Goal: Task Accomplishment & Management: Complete application form

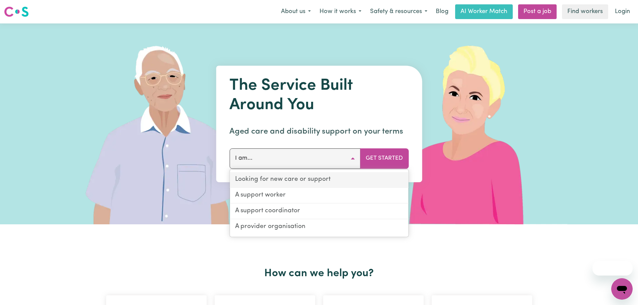
click at [290, 180] on link "Looking for new care or support" at bounding box center [319, 180] width 179 height 16
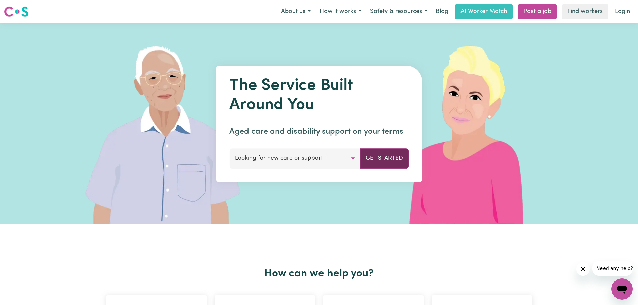
click at [379, 157] on button "Get Started" at bounding box center [384, 158] width 49 height 20
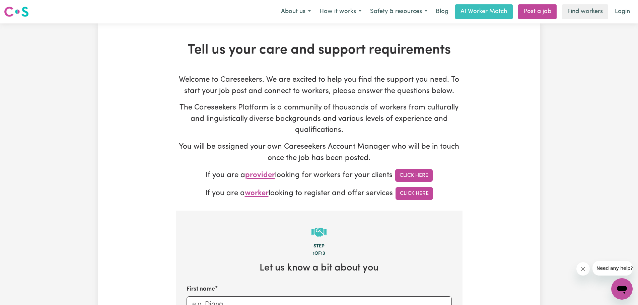
click at [325, 181] on p "If you are a provider looking for workers for your clients Click Here" at bounding box center [319, 175] width 287 height 13
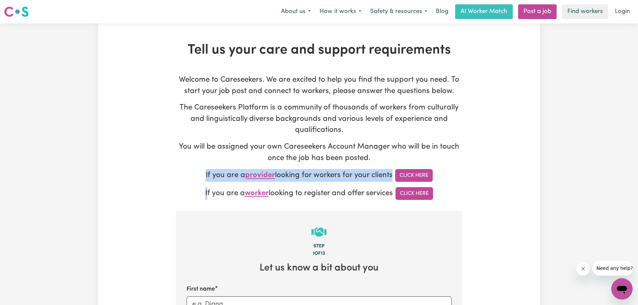
click at [325, 181] on p "If you are a provider looking for workers for your clients Click Here" at bounding box center [319, 175] width 287 height 13
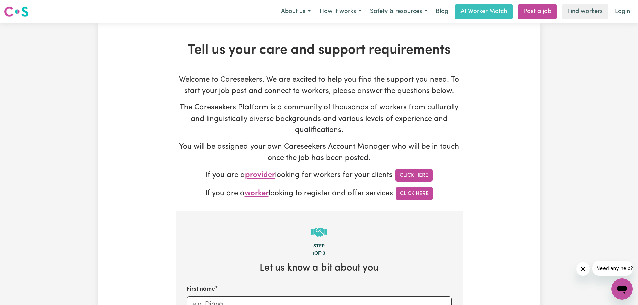
click at [304, 86] on p "Welcome to Careseekers. We are excited to help you find the support you need. T…" at bounding box center [319, 85] width 287 height 22
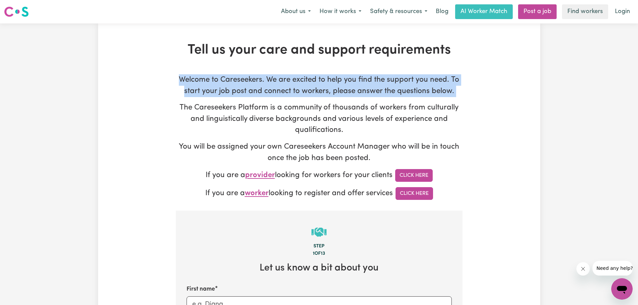
click at [304, 86] on p "Welcome to Careseekers. We are excited to help you find the support you need. T…" at bounding box center [319, 85] width 287 height 22
click at [304, 79] on p "Welcome to Careseekers. We are excited to help you find the support you need. T…" at bounding box center [319, 85] width 287 height 22
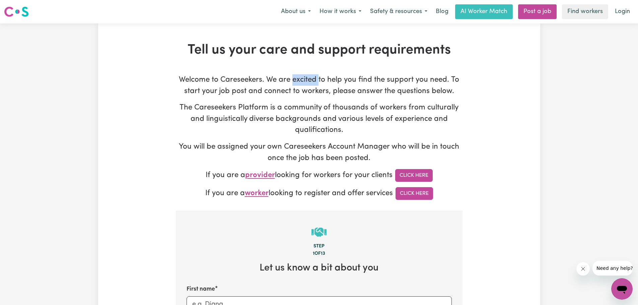
click at [304, 79] on p "Welcome to Careseekers. We are excited to help you find the support you need. T…" at bounding box center [319, 85] width 287 height 22
click at [320, 56] on h1 "Tell us your care and support requirements" at bounding box center [319, 50] width 287 height 16
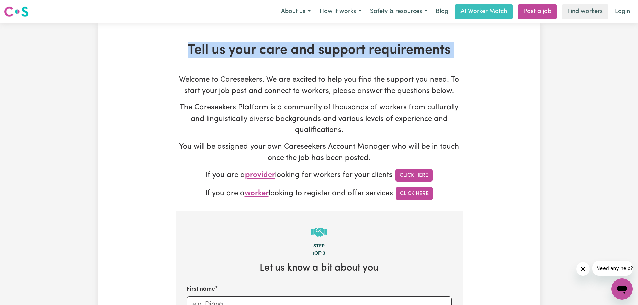
click at [320, 56] on h1 "Tell us your care and support requirements" at bounding box center [319, 50] width 287 height 16
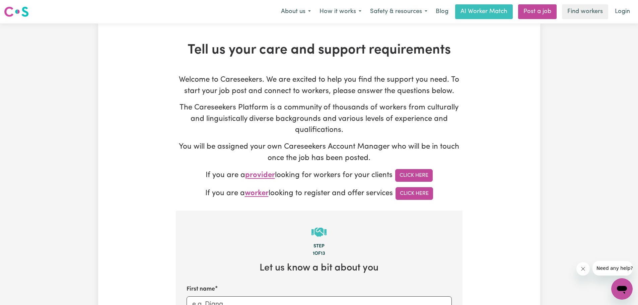
click at [271, 94] on p "Welcome to Careseekers. We are excited to help you find the support you need. T…" at bounding box center [319, 85] width 287 height 22
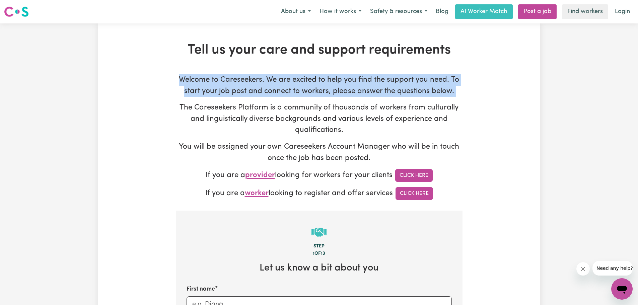
click at [271, 94] on p "Welcome to Careseekers. We are excited to help you find the support you need. T…" at bounding box center [319, 85] width 287 height 22
click at [7, 9] on img at bounding box center [16, 12] width 25 height 12
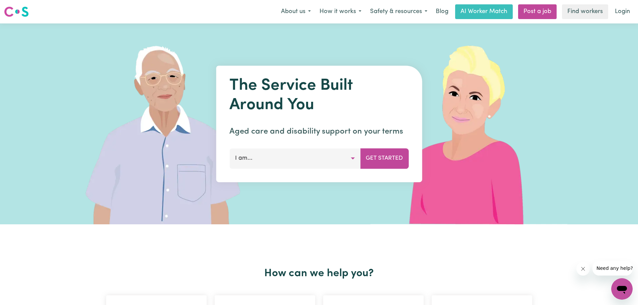
click at [284, 161] on button "I am..." at bounding box center [295, 158] width 131 height 20
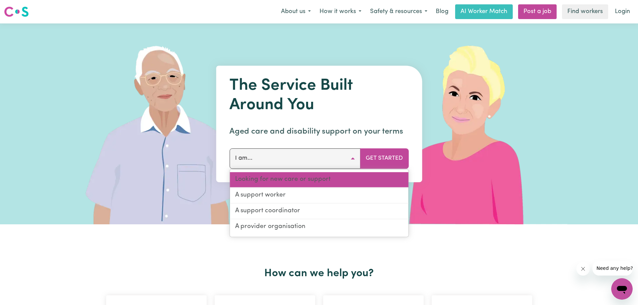
click at [276, 183] on link "Looking for new care or support" at bounding box center [319, 180] width 179 height 16
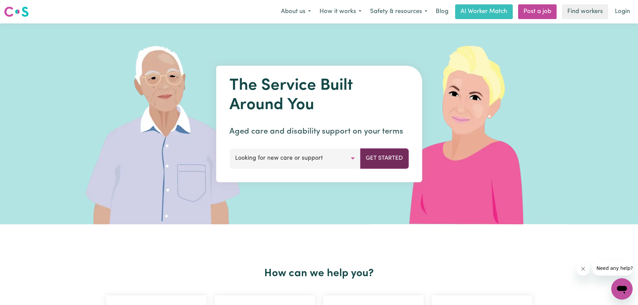
click at [384, 165] on button "Get Started" at bounding box center [384, 158] width 49 height 20
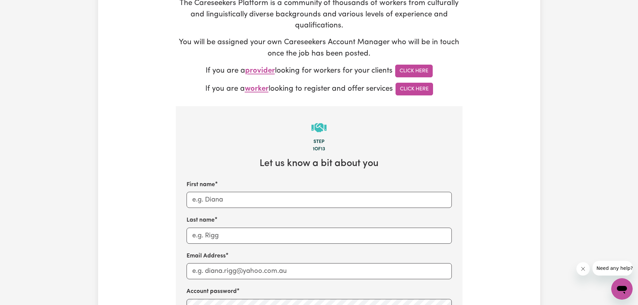
scroll to position [201, 0]
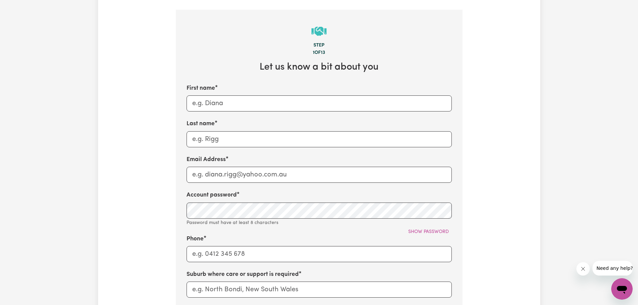
click at [289, 115] on div "First name Last name Email Address Account password Password must have at least…" at bounding box center [319, 226] width 265 height 285
click at [267, 109] on input "First name" at bounding box center [319, 104] width 265 height 16
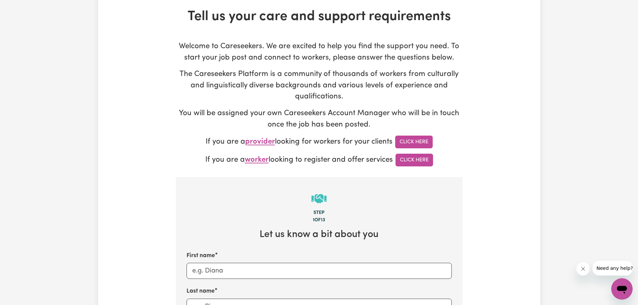
click at [329, 239] on h2 "Let us know a bit about you" at bounding box center [319, 235] width 265 height 12
click at [583, 270] on icon "Close message from company" at bounding box center [583, 268] width 3 height 3
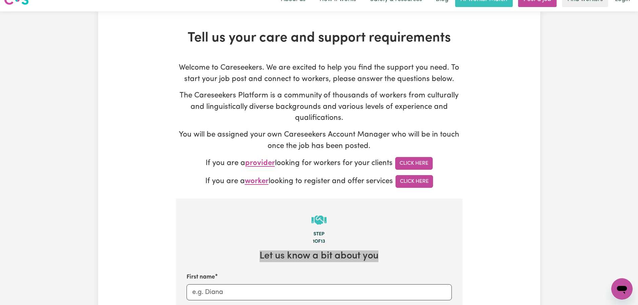
scroll to position [0, 0]
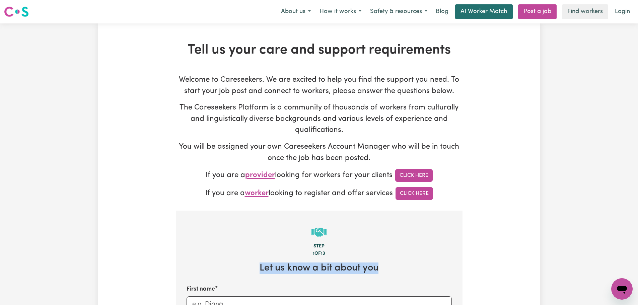
click at [495, 16] on link "AI Worker Match" at bounding box center [484, 11] width 58 height 15
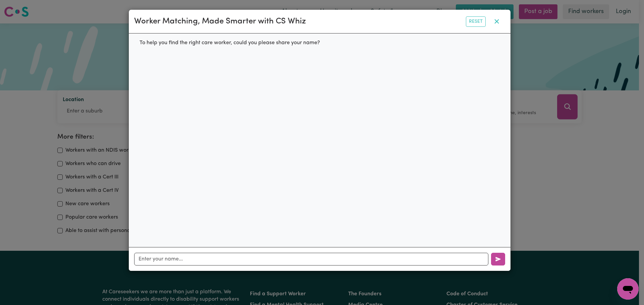
click at [503, 22] on button "button" at bounding box center [496, 21] width 17 height 13
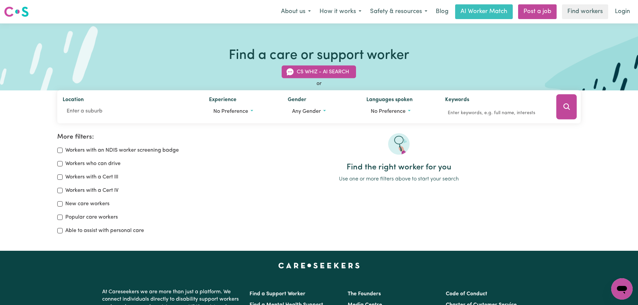
click at [98, 146] on label "Workers with an NDIS worker screening badge" at bounding box center [122, 150] width 114 height 8
click at [63, 148] on input "Workers with an NDIS worker screening badge" at bounding box center [59, 150] width 5 height 5
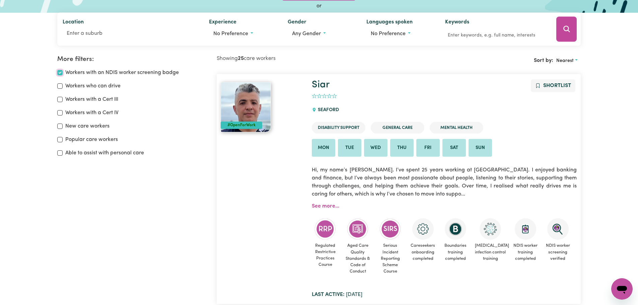
scroll to position [45, 0]
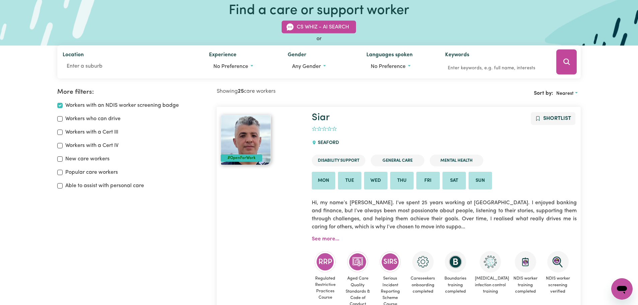
click at [107, 106] on label "Workers with an NDIS worker screening badge" at bounding box center [122, 106] width 114 height 8
click at [63, 106] on input "Workers with an NDIS worker screening badge" at bounding box center [59, 105] width 5 height 5
checkbox input "false"
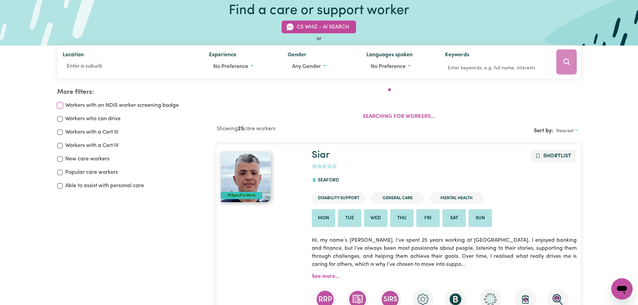
scroll to position [112, 0]
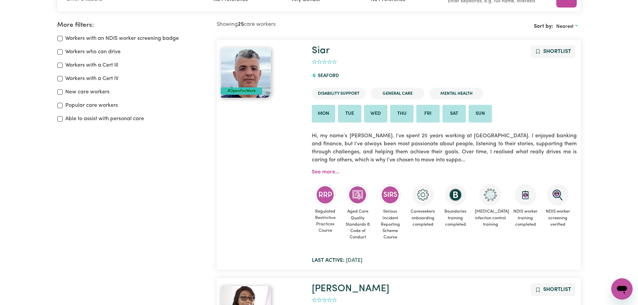
click at [95, 96] on label "New care workers" at bounding box center [87, 92] width 44 height 8
click at [63, 95] on input "New care workers" at bounding box center [59, 91] width 5 height 5
checkbox input "true"
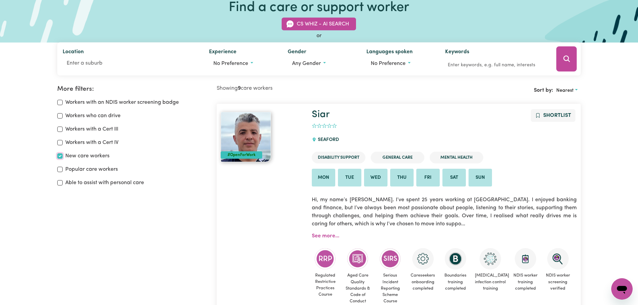
scroll to position [11, 0]
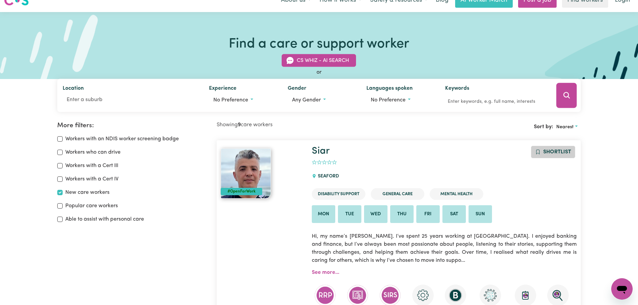
click at [552, 146] on button "Shortlist" at bounding box center [553, 152] width 45 height 13
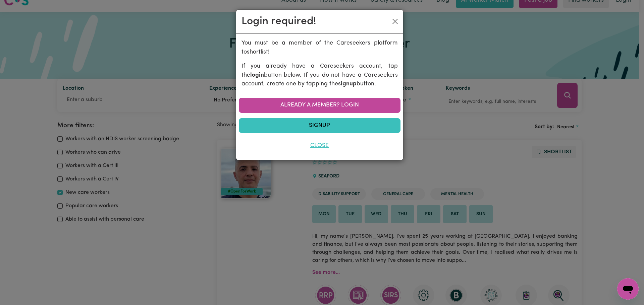
click at [327, 145] on button "Close" at bounding box center [320, 145] width 162 height 15
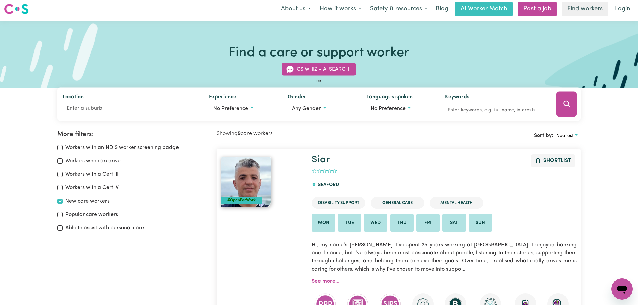
scroll to position [0, 0]
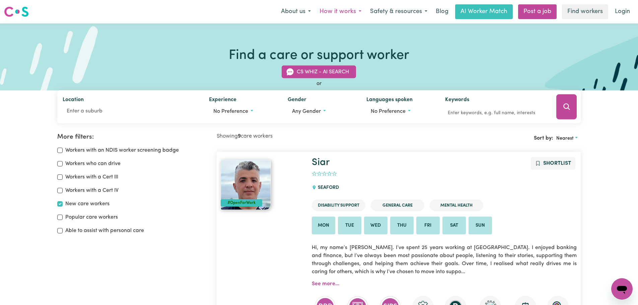
click at [340, 9] on button "How it works" at bounding box center [340, 12] width 51 height 14
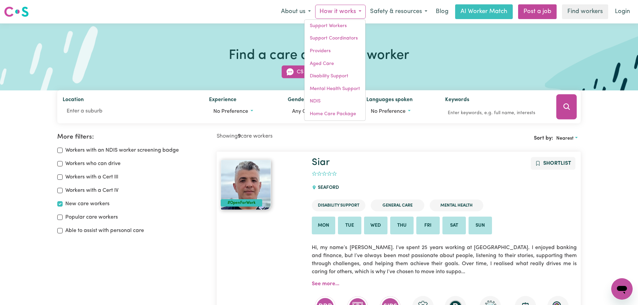
click at [345, 11] on button "How it works" at bounding box center [340, 12] width 51 height 14
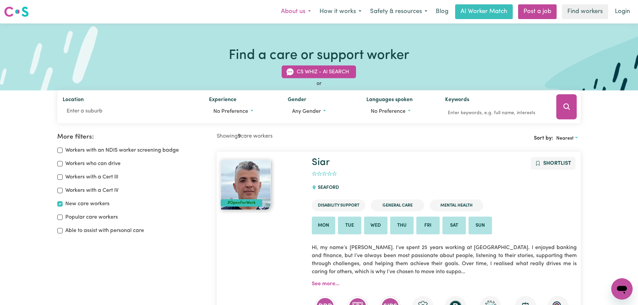
click at [303, 16] on button "About us" at bounding box center [296, 12] width 39 height 14
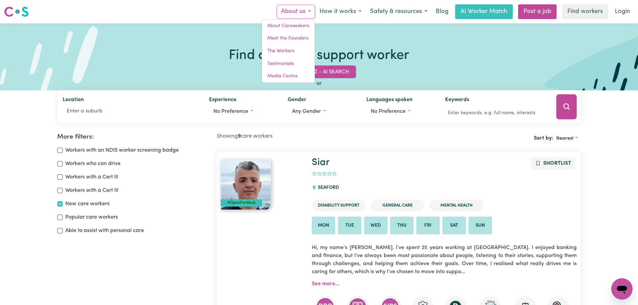
drag, startPoint x: 302, startPoint y: 14, endPoint x: 315, endPoint y: 34, distance: 24.0
click at [303, 14] on button "About us" at bounding box center [296, 12] width 39 height 14
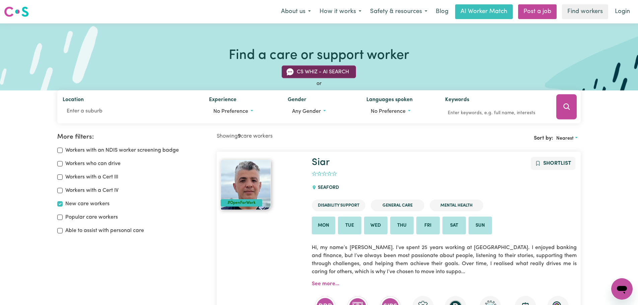
click at [323, 71] on button "CS Whiz - AI Search" at bounding box center [319, 72] width 74 height 13
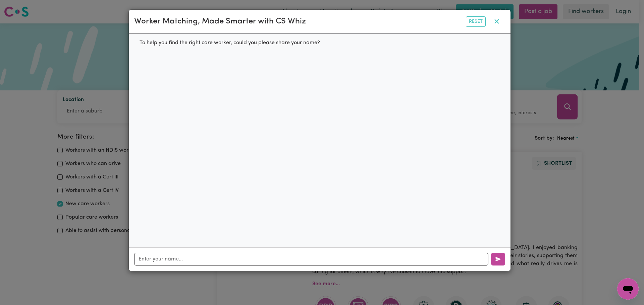
click at [501, 23] on button "button" at bounding box center [496, 21] width 17 height 13
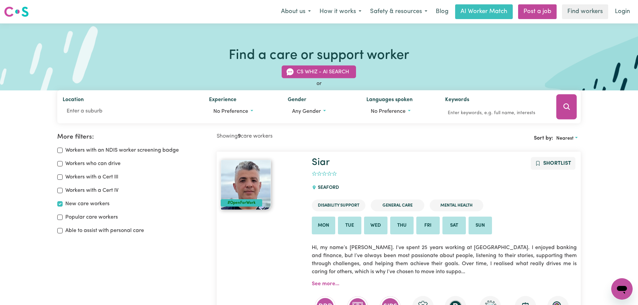
click at [25, 9] on img at bounding box center [16, 12] width 25 height 12
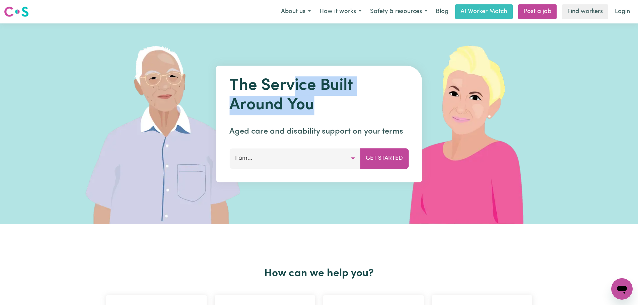
drag, startPoint x: 290, startPoint y: 89, endPoint x: 316, endPoint y: 113, distance: 35.1
click at [316, 113] on h1 "The Service Built Around You" at bounding box center [319, 95] width 179 height 39
click at [317, 113] on h1 "The Service Built Around You" at bounding box center [319, 95] width 179 height 39
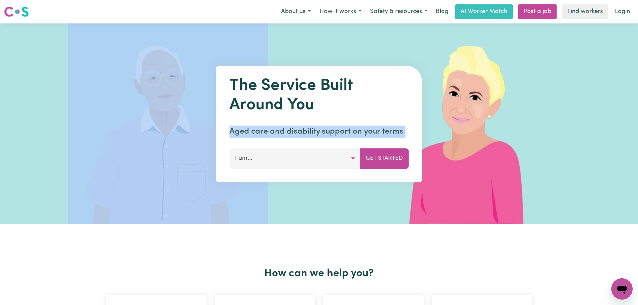
drag, startPoint x: 329, startPoint y: 107, endPoint x: 243, endPoint y: 87, distance: 88.1
click at [211, 82] on div "The Service Built Around You Aged care and disability support on your terms I a…" at bounding box center [319, 123] width 638 height 201
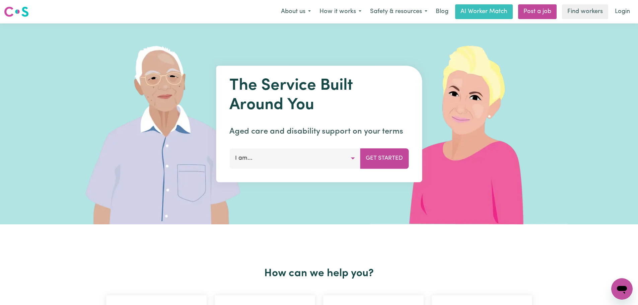
drag, startPoint x: 243, startPoint y: 87, endPoint x: 212, endPoint y: 65, distance: 38.0
click at [243, 87] on h1 "The Service Built Around You" at bounding box center [319, 95] width 179 height 39
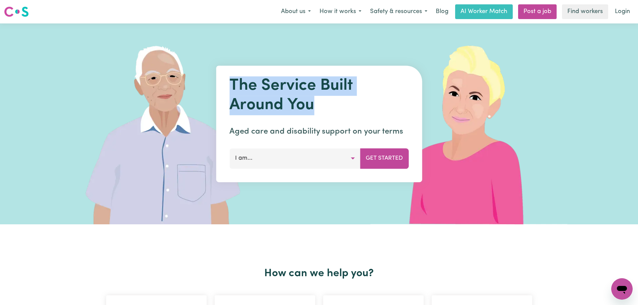
drag, startPoint x: 244, startPoint y: 92, endPoint x: 334, endPoint y: 117, distance: 93.4
click at [335, 115] on div "The Service Built Around You Aged care and disability support on your terms I a…" at bounding box center [319, 124] width 206 height 117
click at [286, 89] on h1 "The Service Built Around You" at bounding box center [319, 95] width 179 height 39
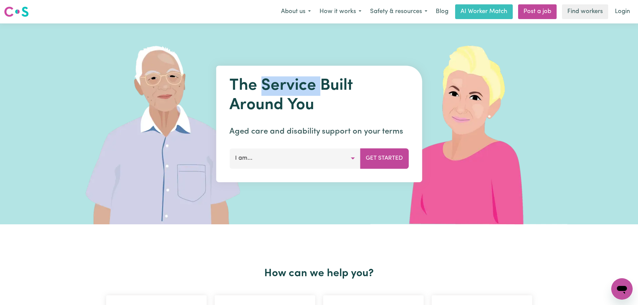
click at [286, 89] on h1 "The Service Built Around You" at bounding box center [319, 95] width 179 height 39
click at [276, 86] on h1 "The Service Built Around You" at bounding box center [319, 95] width 179 height 39
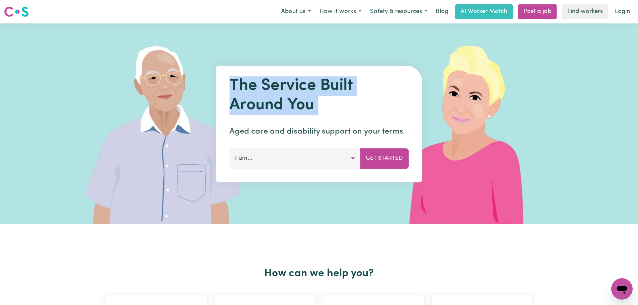
click at [276, 86] on h1 "The Service Built Around You" at bounding box center [319, 95] width 179 height 39
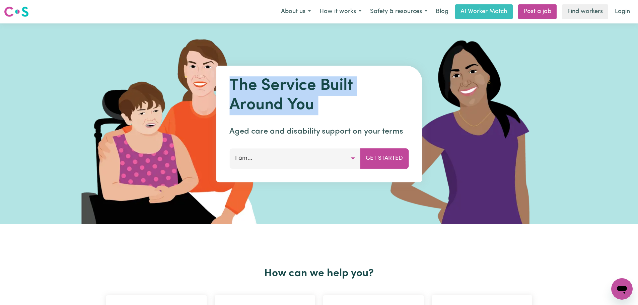
click at [307, 104] on h1 "The Service Built Around You" at bounding box center [319, 95] width 179 height 39
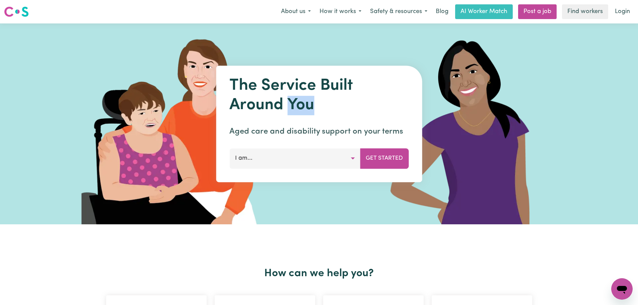
click at [307, 104] on h1 "The Service Built Around You" at bounding box center [319, 95] width 179 height 39
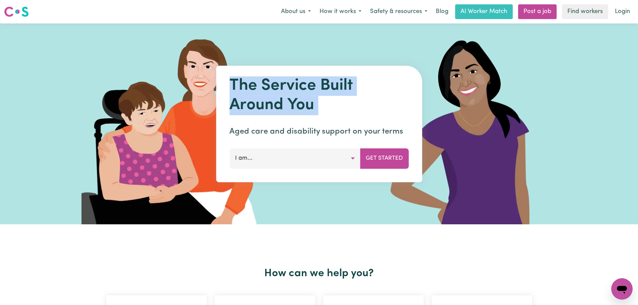
click at [307, 104] on h1 "The Service Built Around You" at bounding box center [319, 95] width 179 height 39
click at [329, 90] on h1 "The Service Built Around You" at bounding box center [319, 95] width 179 height 39
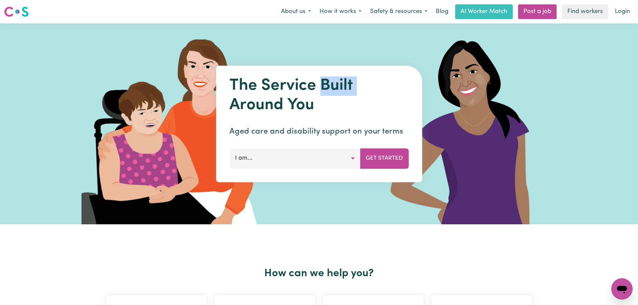
click at [329, 90] on h1 "The Service Built Around You" at bounding box center [319, 95] width 179 height 39
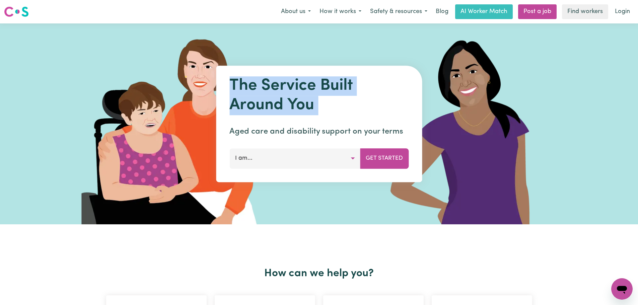
click at [329, 90] on h1 "The Service Built Around You" at bounding box center [319, 95] width 179 height 39
click at [299, 89] on h1 "The Service Built Around You" at bounding box center [319, 95] width 179 height 39
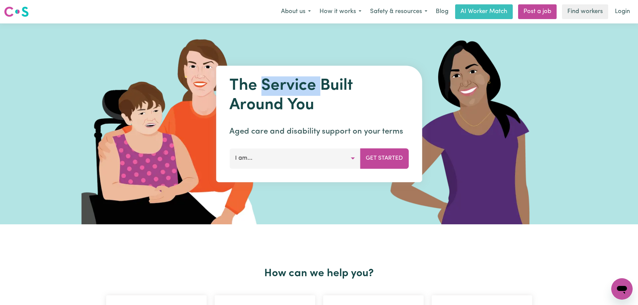
click at [299, 89] on h1 "The Service Built Around You" at bounding box center [319, 95] width 179 height 39
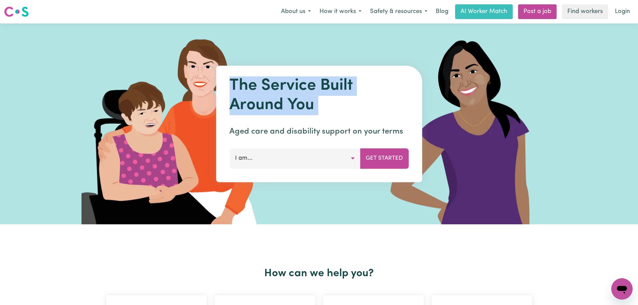
click at [299, 89] on h1 "The Service Built Around You" at bounding box center [319, 95] width 179 height 39
click at [289, 162] on button "I am..." at bounding box center [295, 158] width 131 height 20
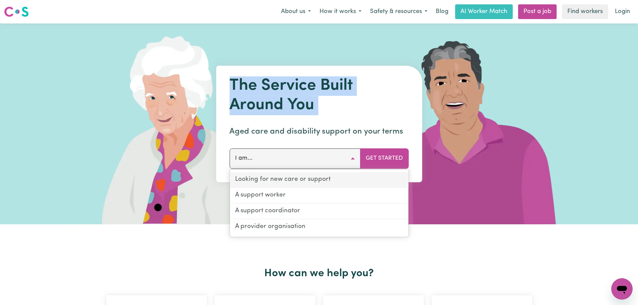
click at [265, 184] on link "Looking for new care or support" at bounding box center [319, 180] width 179 height 16
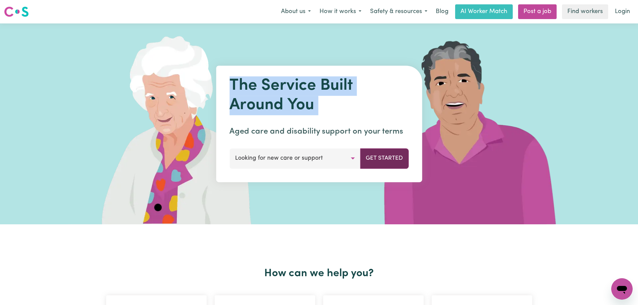
click at [376, 160] on button "Get Started" at bounding box center [384, 158] width 49 height 20
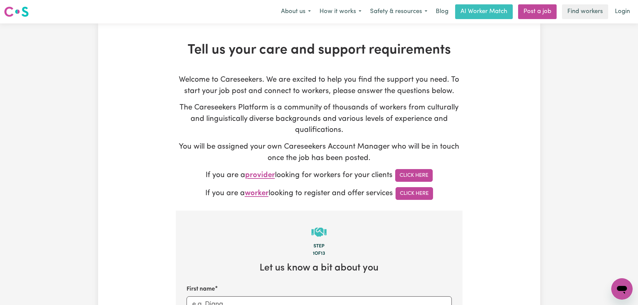
click at [323, 58] on h1 "Tell us your care and support requirements" at bounding box center [319, 50] width 287 height 16
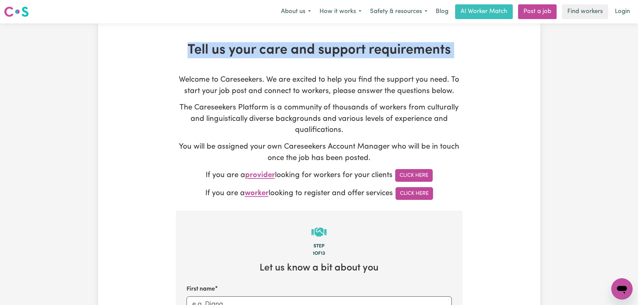
click at [323, 58] on h1 "Tell us your care and support requirements" at bounding box center [319, 50] width 287 height 16
click at [424, 13] on button "Safety & resources" at bounding box center [399, 12] width 66 height 14
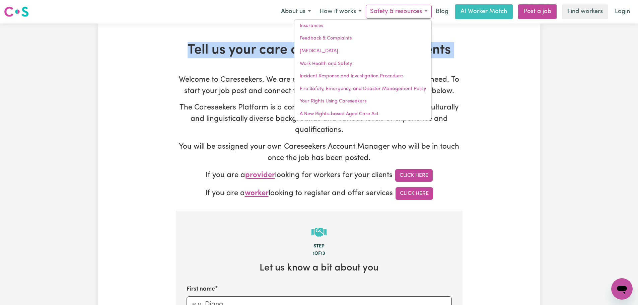
click at [418, 12] on button "Safety & resources" at bounding box center [399, 12] width 66 height 14
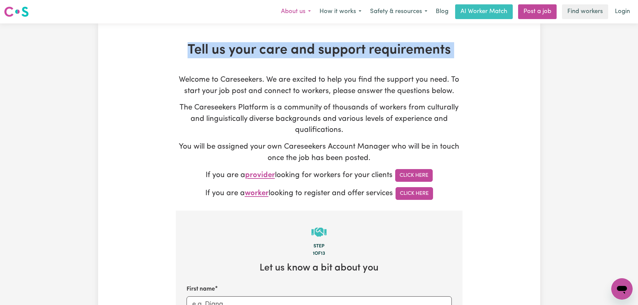
click at [297, 17] on button "About us" at bounding box center [296, 12] width 39 height 14
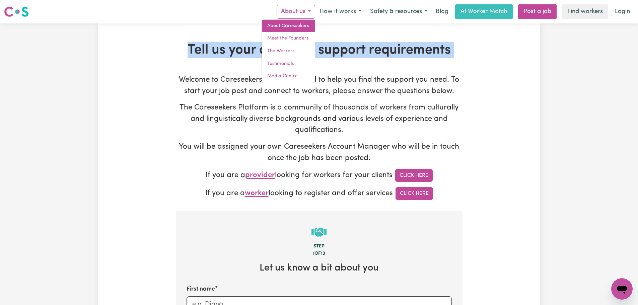
click at [296, 30] on link "About Careseekers" at bounding box center [288, 26] width 53 height 13
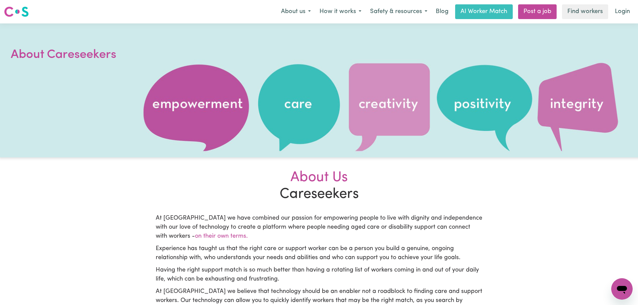
click at [5, 4] on nav "Menu About us How it works Safety & resources Blog AI Worker Match Post a job F…" at bounding box center [319, 11] width 638 height 23
click at [10, 9] on img at bounding box center [16, 12] width 25 height 12
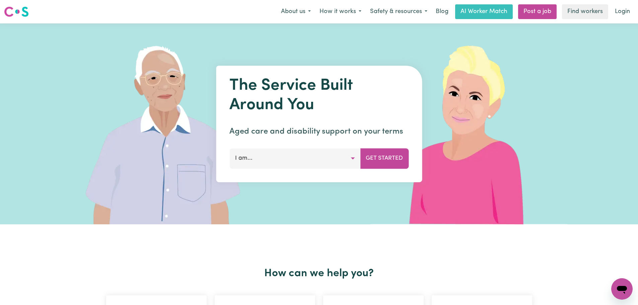
click at [311, 157] on button "I am..." at bounding box center [295, 158] width 131 height 20
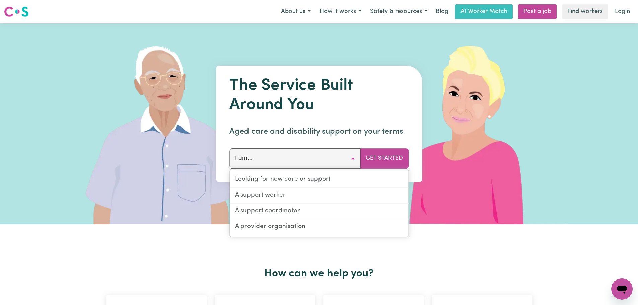
click at [311, 157] on button "I am..." at bounding box center [295, 158] width 131 height 20
